Goal: Information Seeking & Learning: Learn about a topic

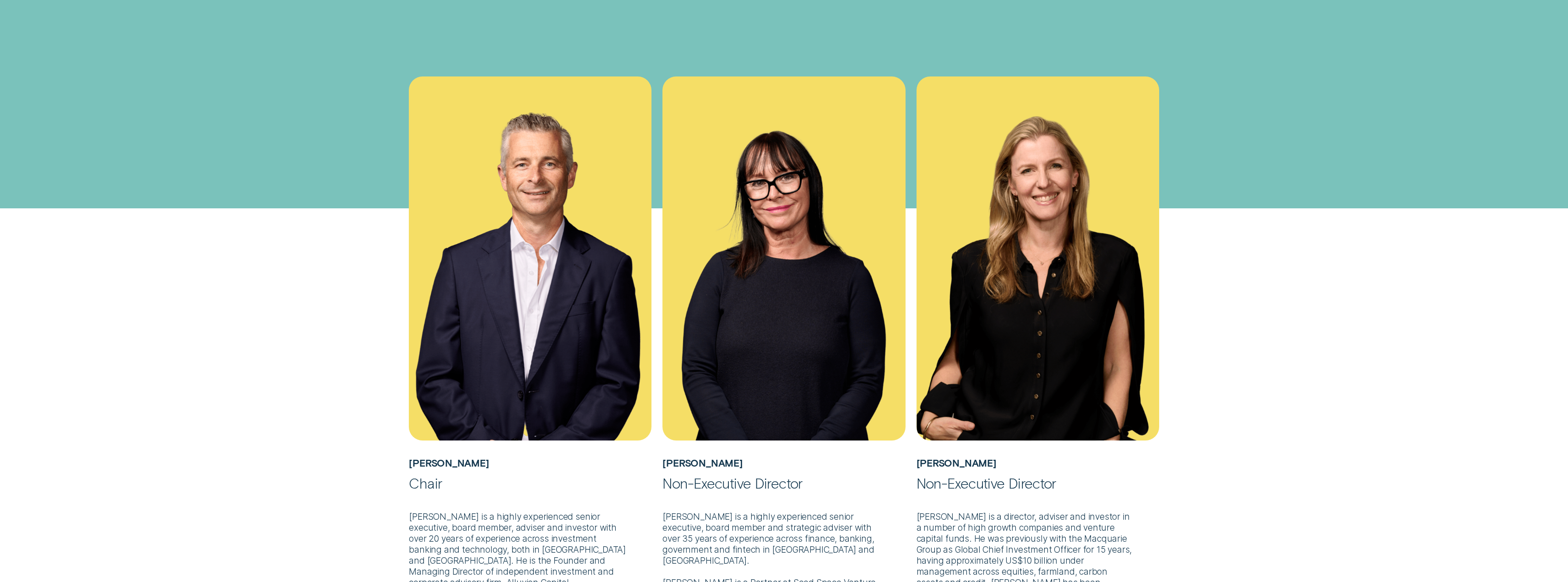
scroll to position [275, 0]
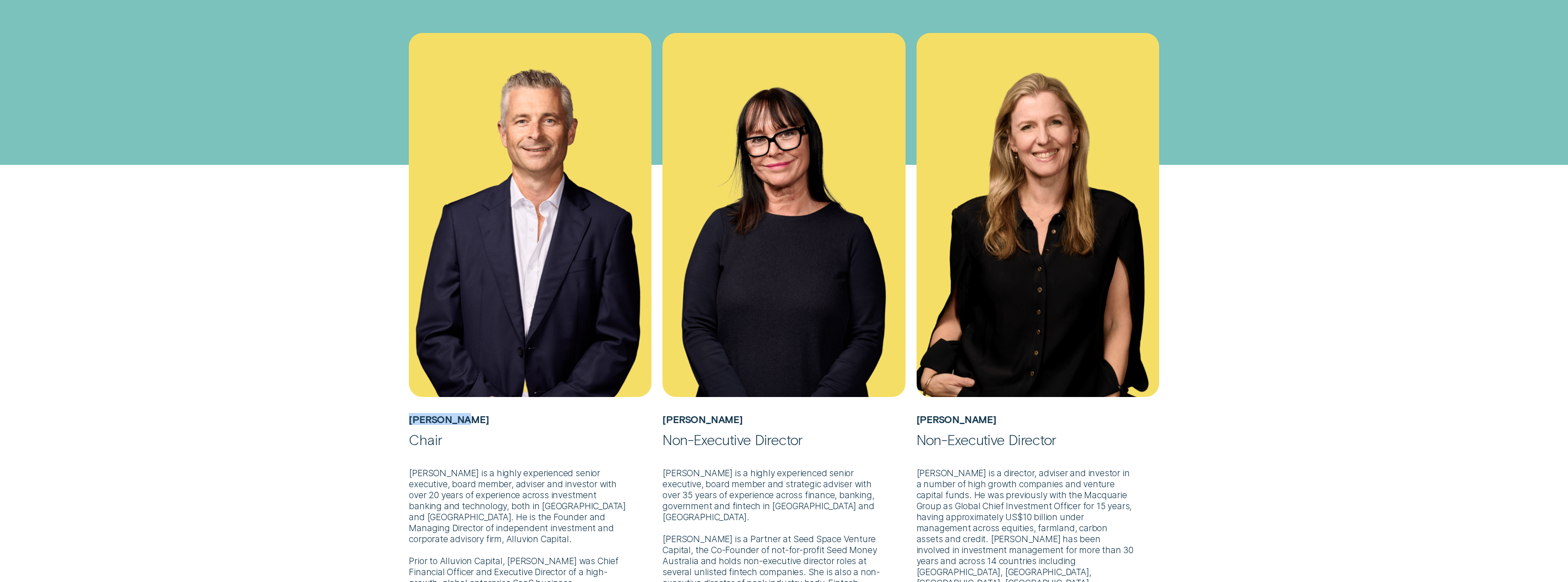
drag, startPoint x: 478, startPoint y: 421, endPoint x: 412, endPoint y: 413, distance: 66.5
click at [410, 416] on h5 "[PERSON_NAME]" at bounding box center [530, 413] width 243 height 34
copy h5 "[PERSON_NAME]"
drag, startPoint x: 998, startPoint y: 418, endPoint x: 919, endPoint y: 412, distance: 79.2
click at [919, 412] on h5 "Craig Swanger" at bounding box center [1038, 413] width 243 height 34
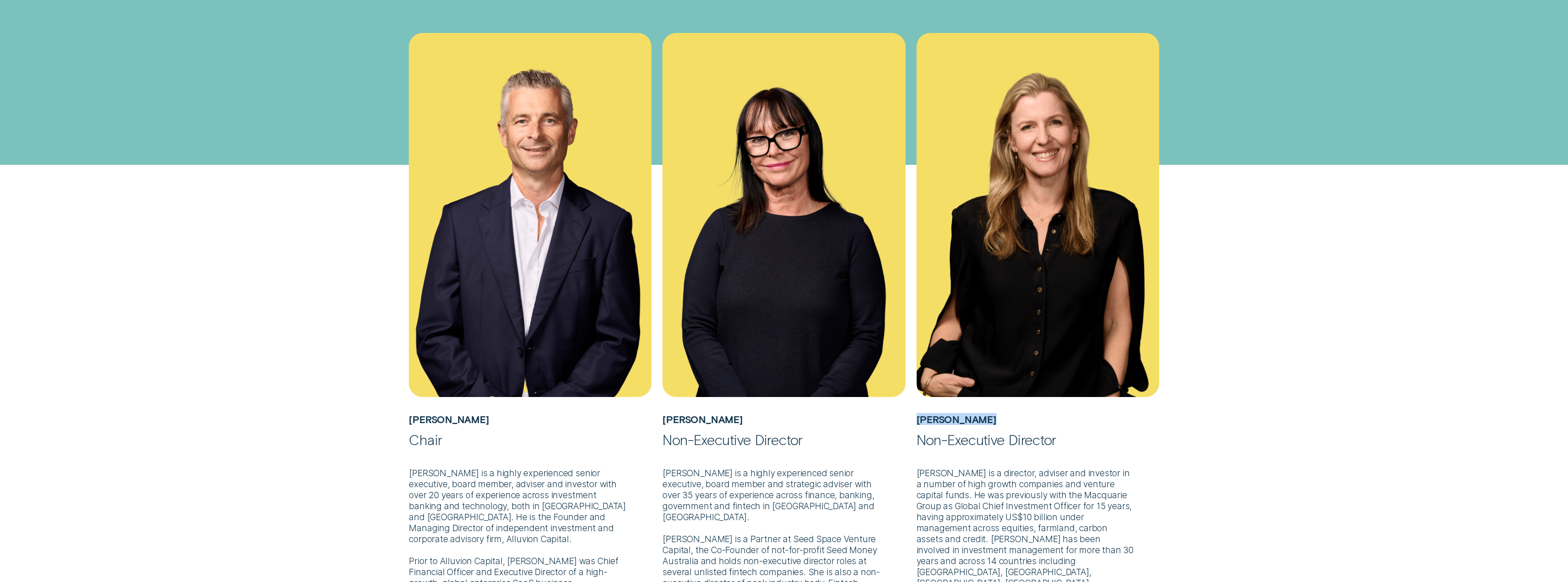
copy h5 "Craig Swanger"
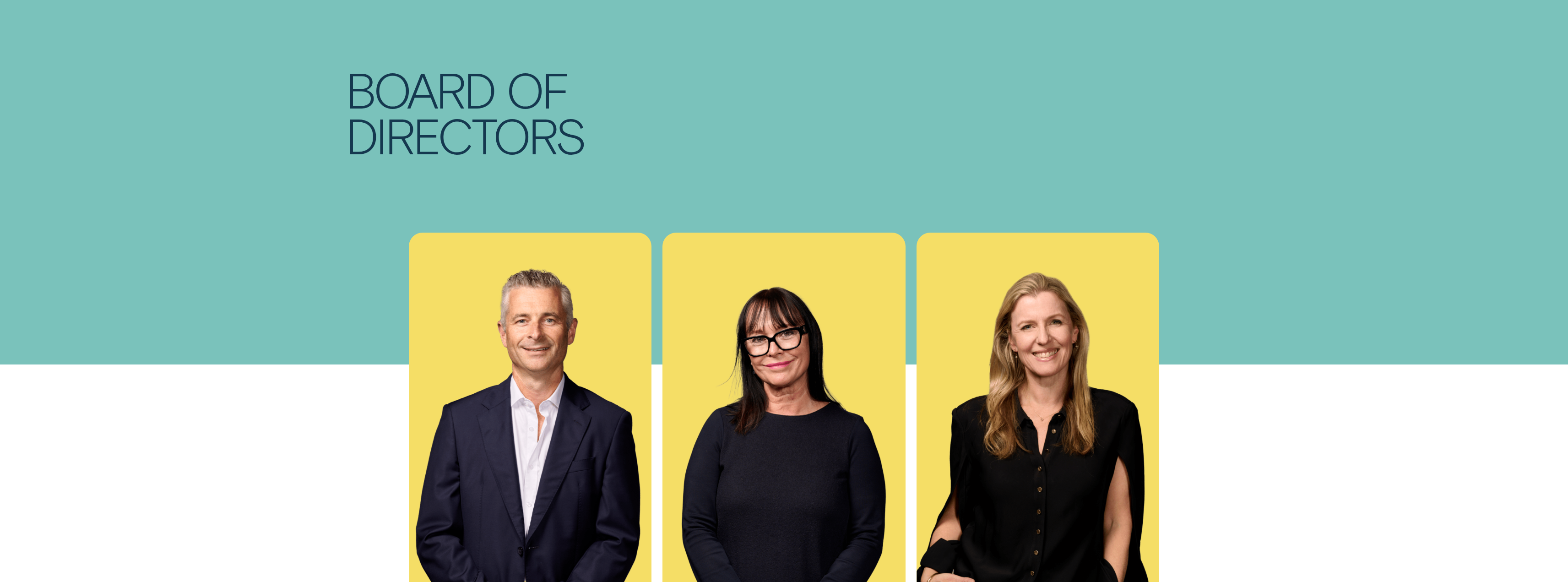
scroll to position [350, 0]
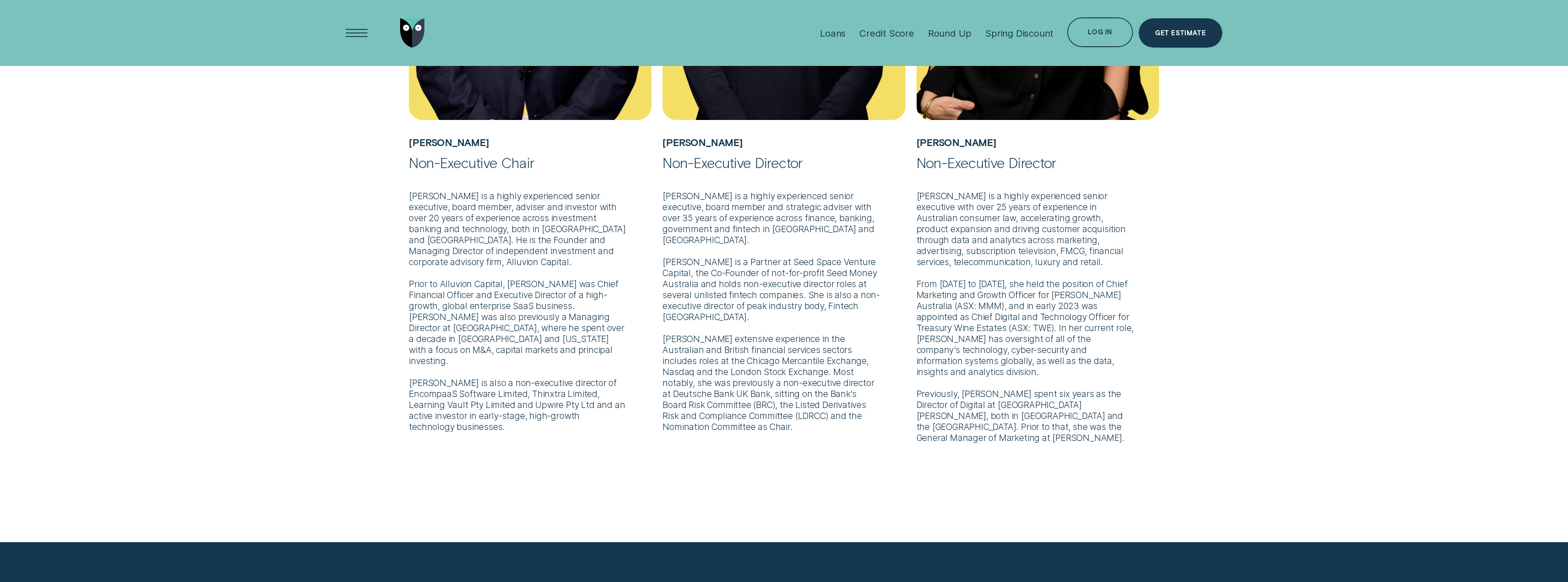
scroll to position [533, 0]
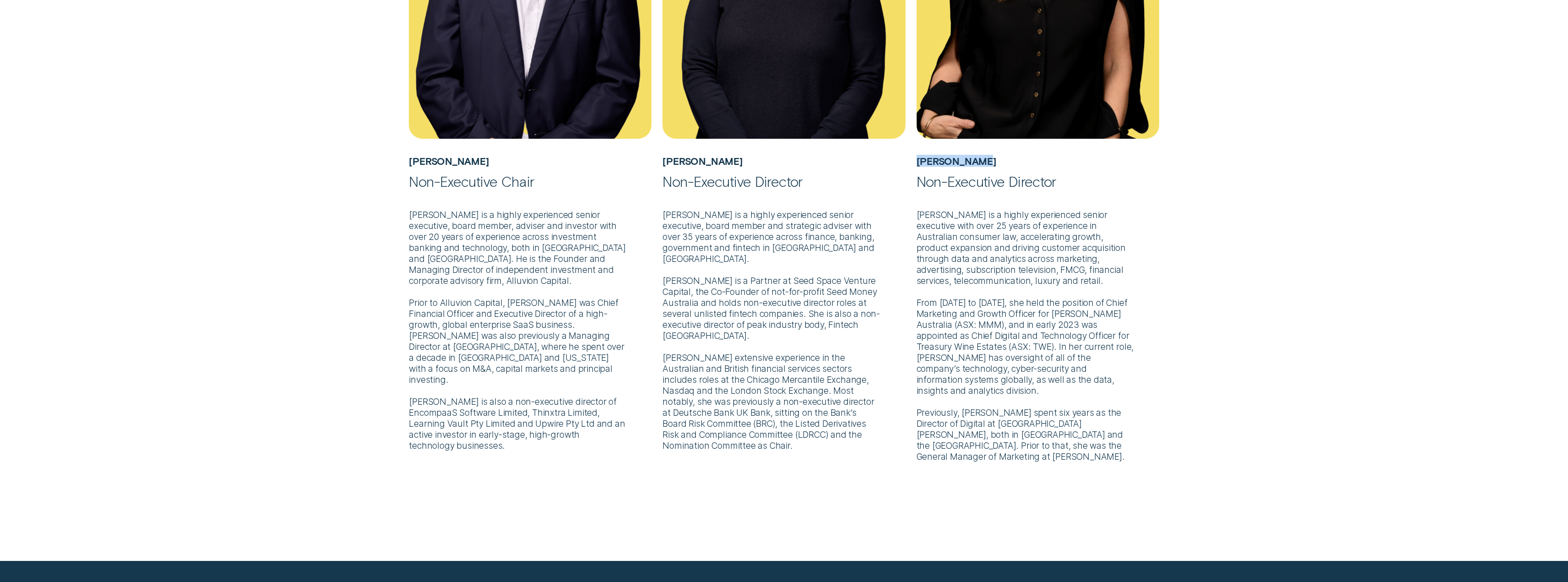
drag, startPoint x: 990, startPoint y: 159, endPoint x: 916, endPoint y: 162, distance: 74.1
click at [916, 162] on div "[PERSON_NAME] Non-Executive Director [PERSON_NAME] is a highly experienced seni…" at bounding box center [1038, 118] width 254 height 687
copy h5 "[PERSON_NAME]"
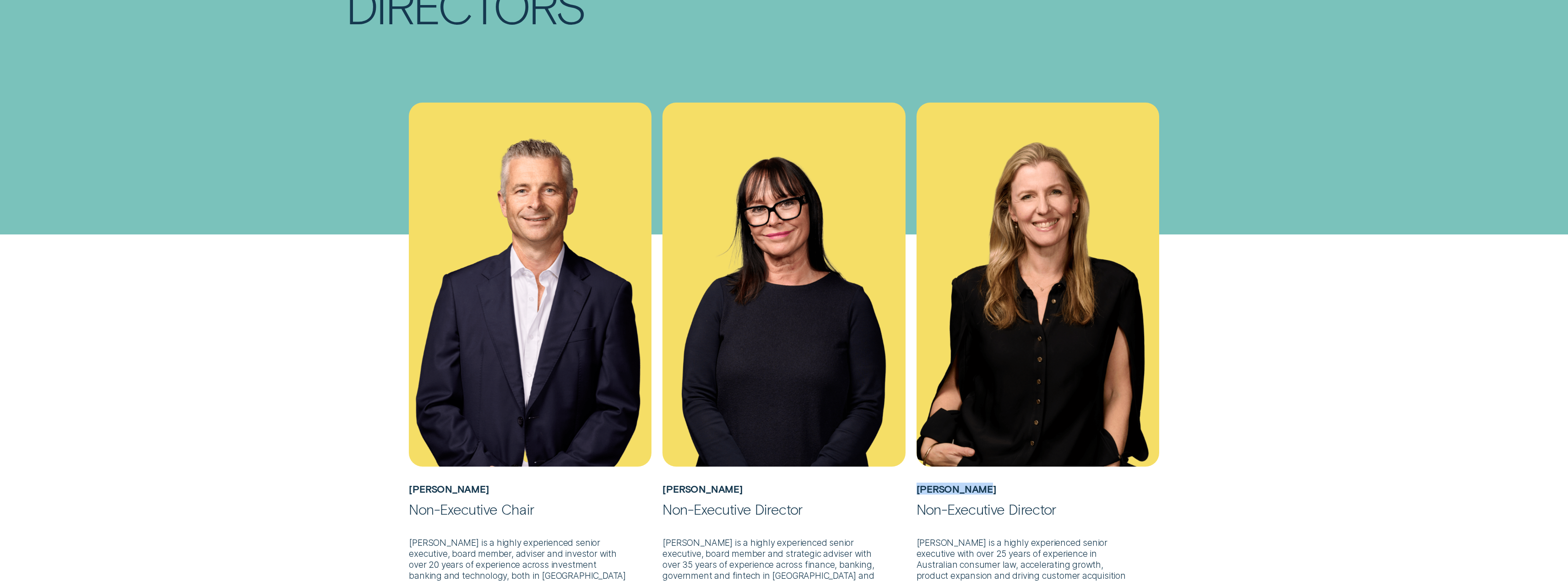
scroll to position [0, 0]
